Goal: Task Accomplishment & Management: Manage account settings

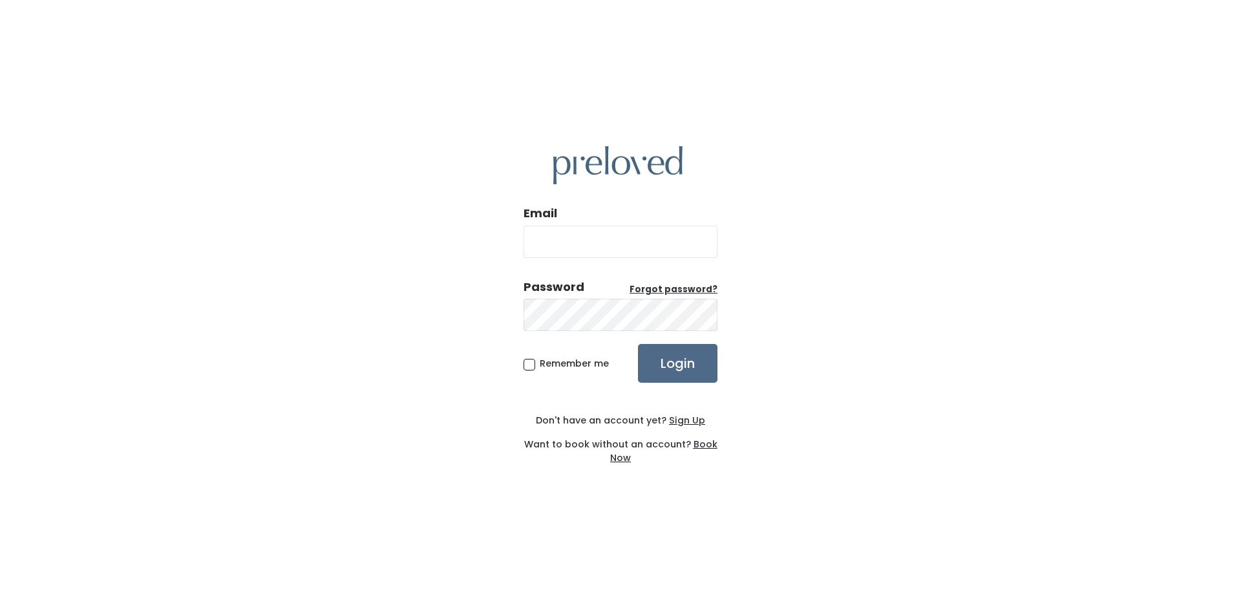
click at [612, 244] on input "Email" at bounding box center [621, 242] width 194 height 32
type input "[EMAIL_ADDRESS][DOMAIN_NAME]"
click at [638, 344] on input "Login" at bounding box center [678, 363] width 80 height 39
